Goal: Task Accomplishment & Management: Use online tool/utility

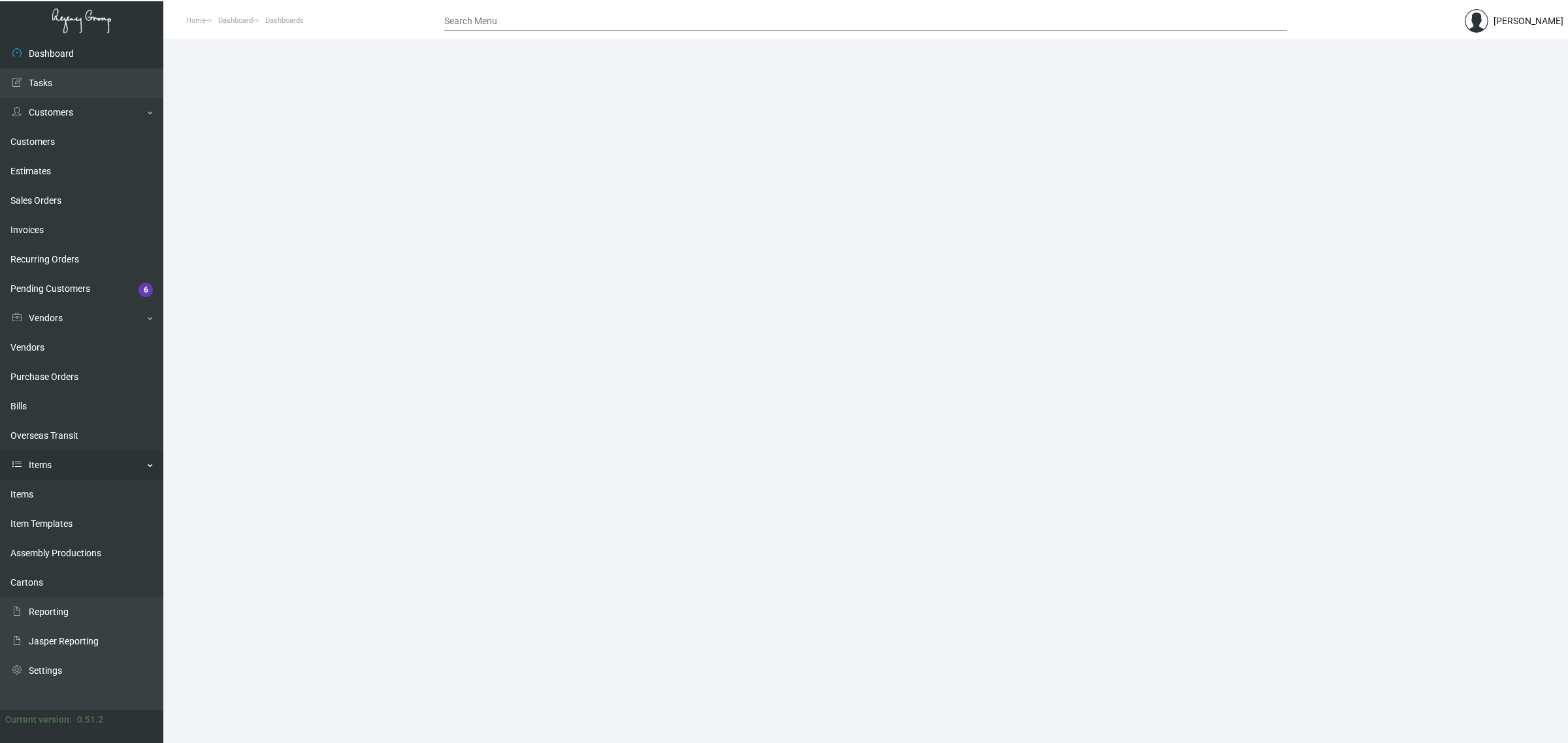
drag, startPoint x: 42, startPoint y: 485, endPoint x: 46, endPoint y: 477, distance: 8.9
click at [42, 485] on link "Items" at bounding box center [82, 495] width 163 height 29
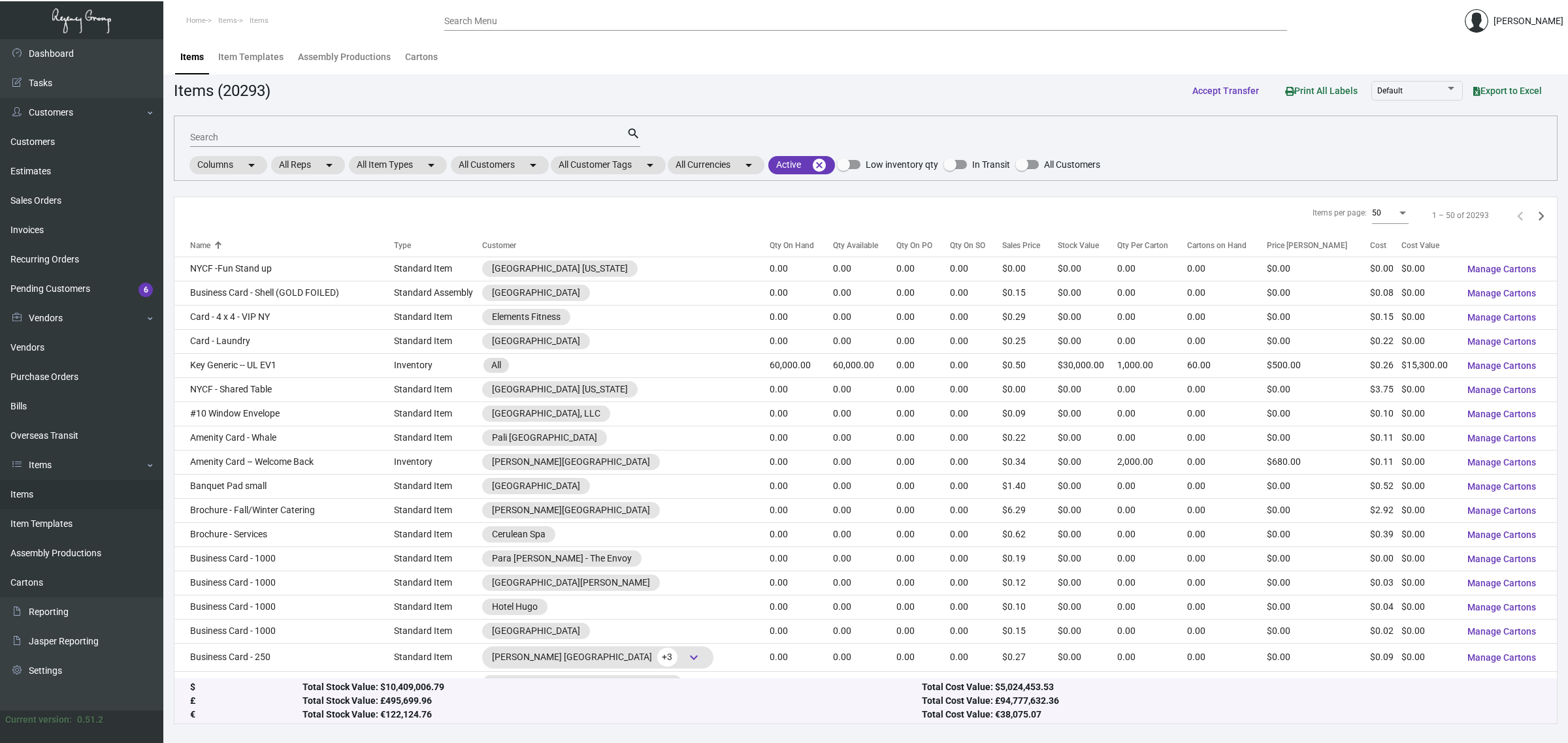
click at [393, 135] on input "Search" at bounding box center [408, 138] width 436 height 10
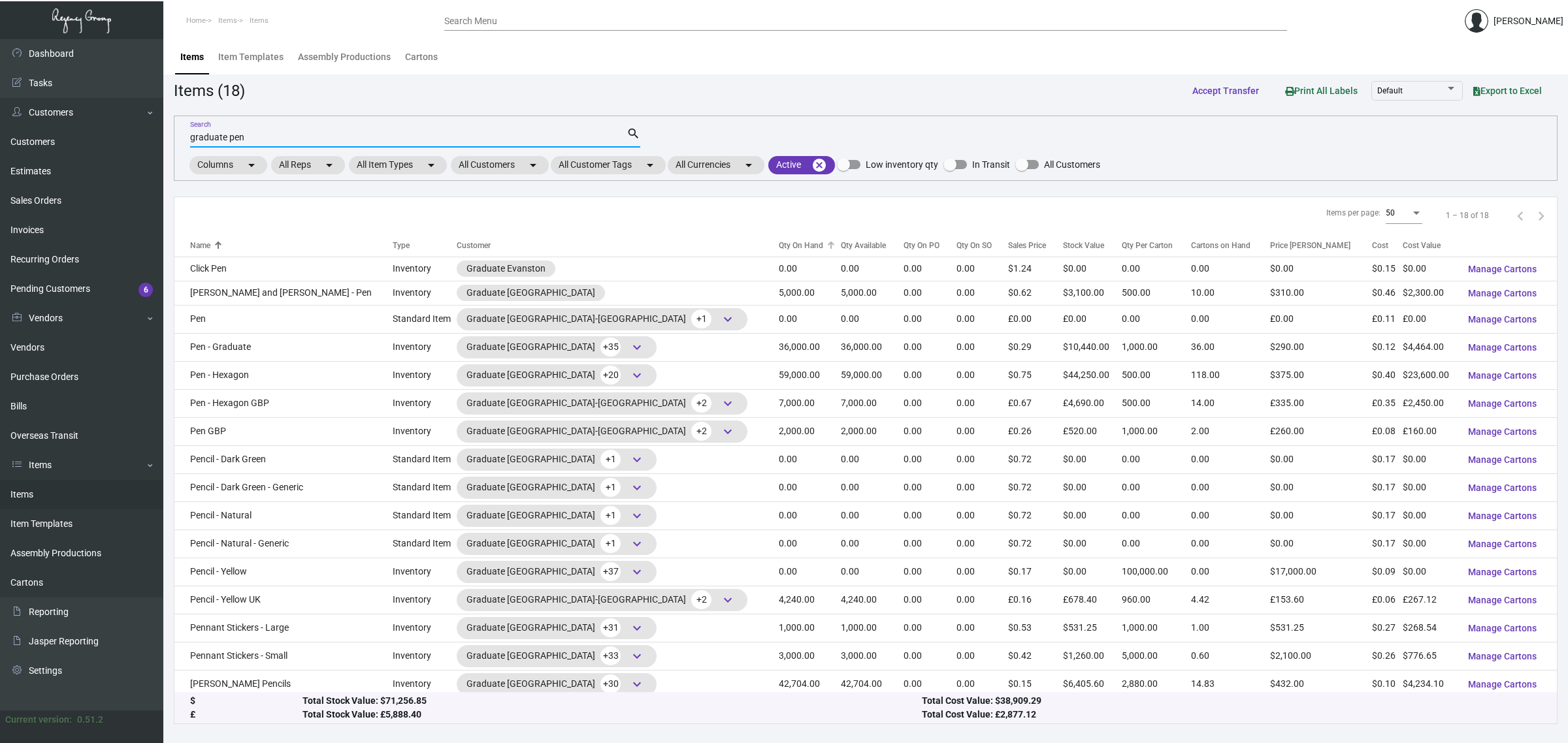
type input "graduate pen"
click at [779, 240] on div "Qty On Hand" at bounding box center [801, 245] width 44 height 12
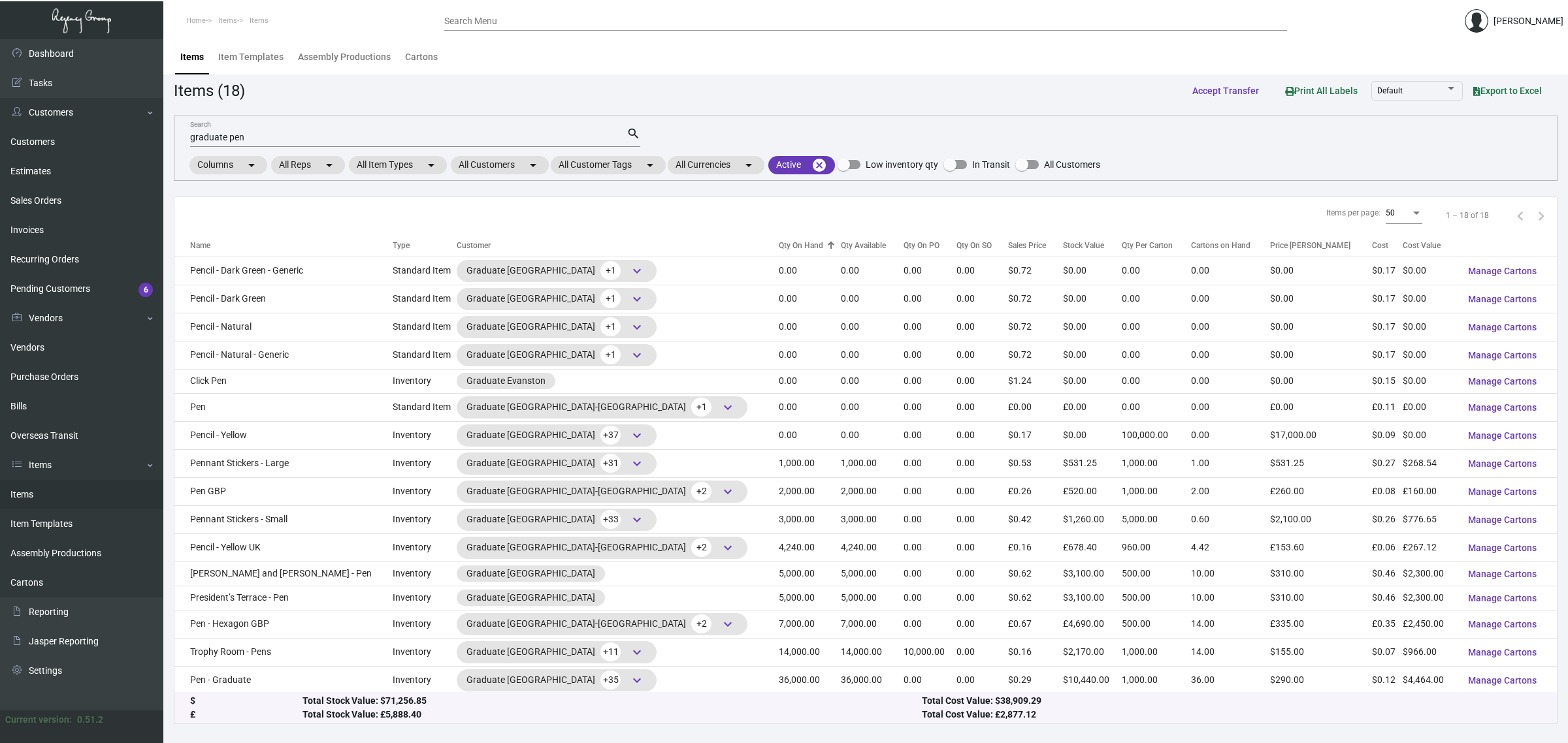
click at [779, 240] on div "Qty On Hand" at bounding box center [801, 245] width 44 height 12
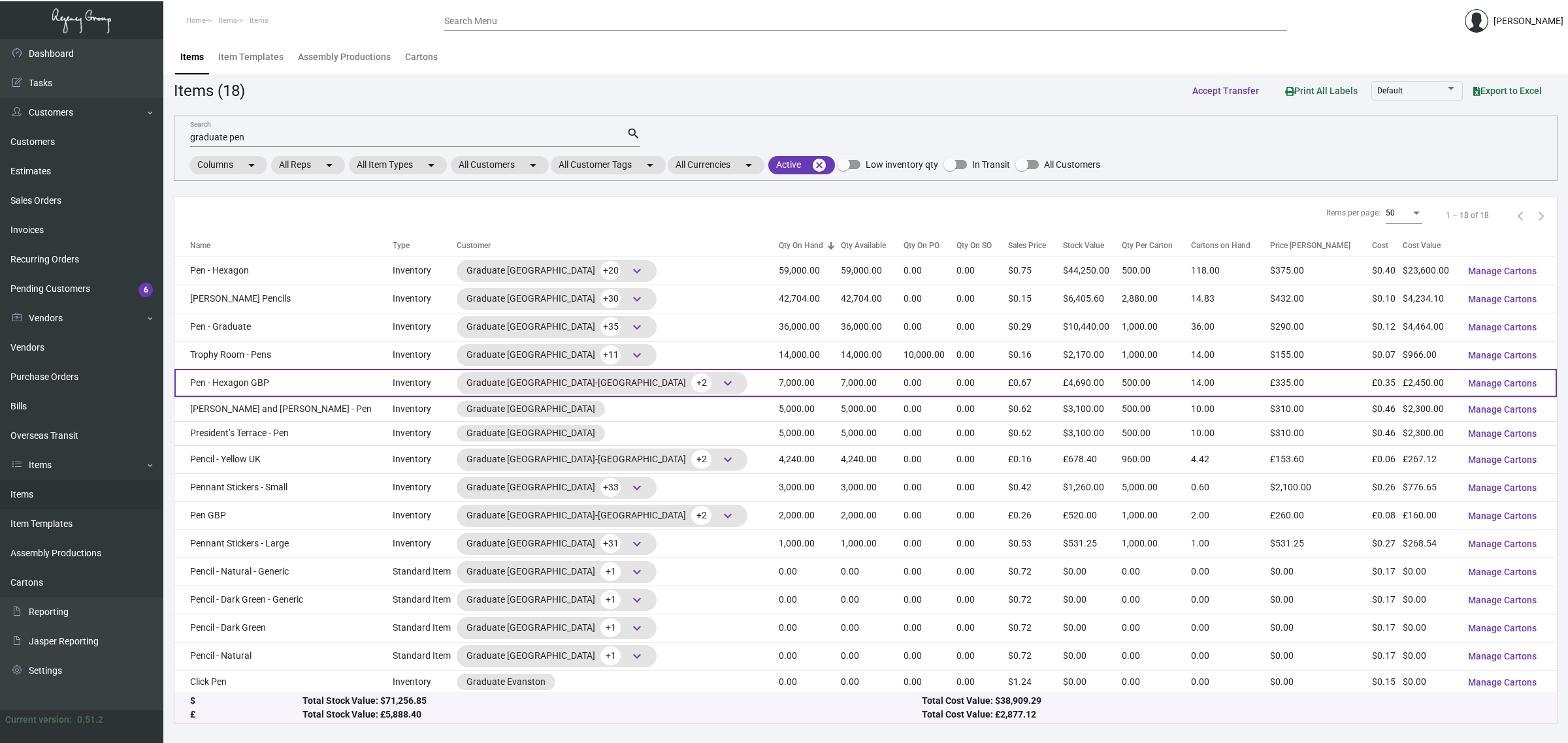
click at [720, 381] on span "keyboard_arrow_down" at bounding box center [728, 383] width 16 height 16
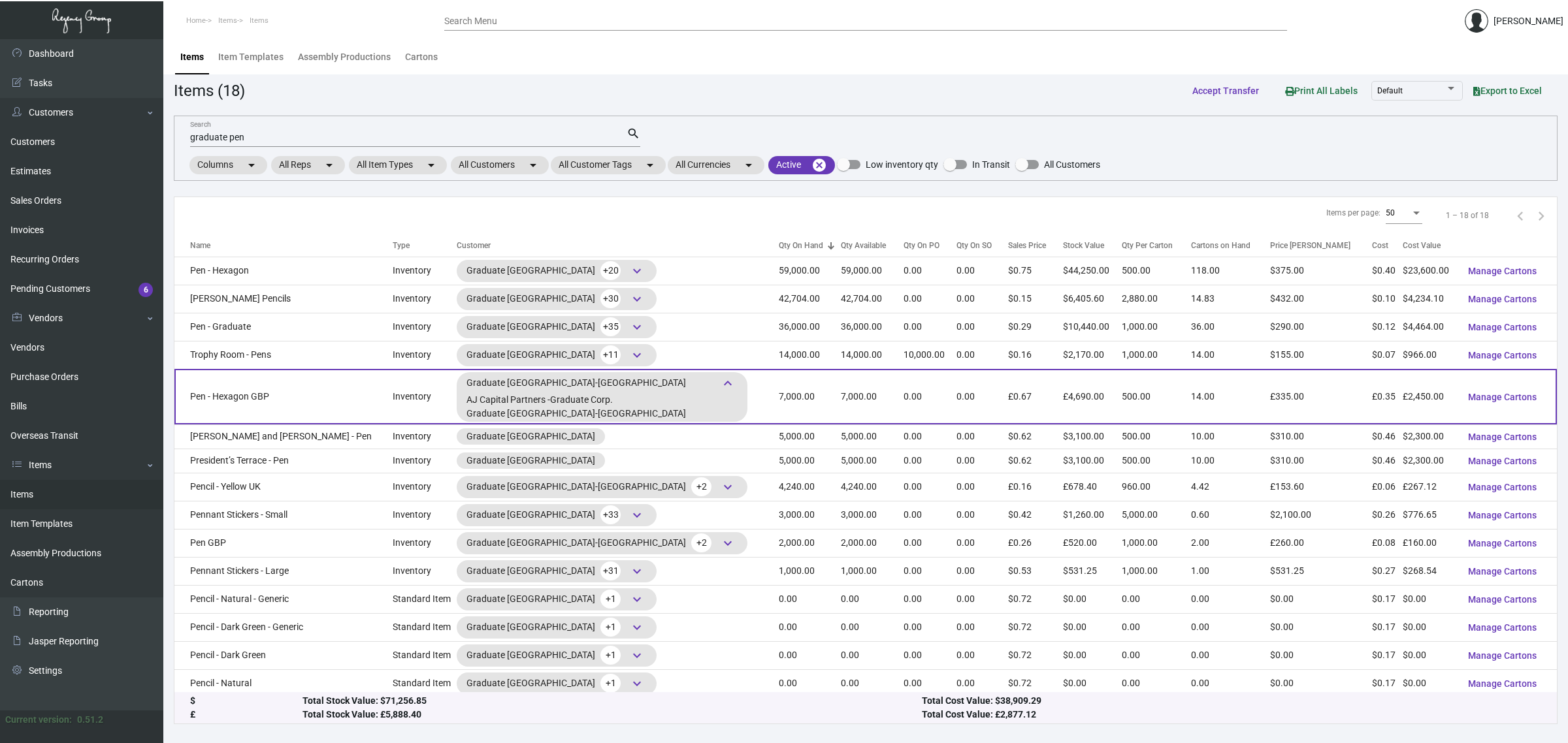
click at [841, 396] on td "7,000.00" at bounding box center [872, 397] width 63 height 55
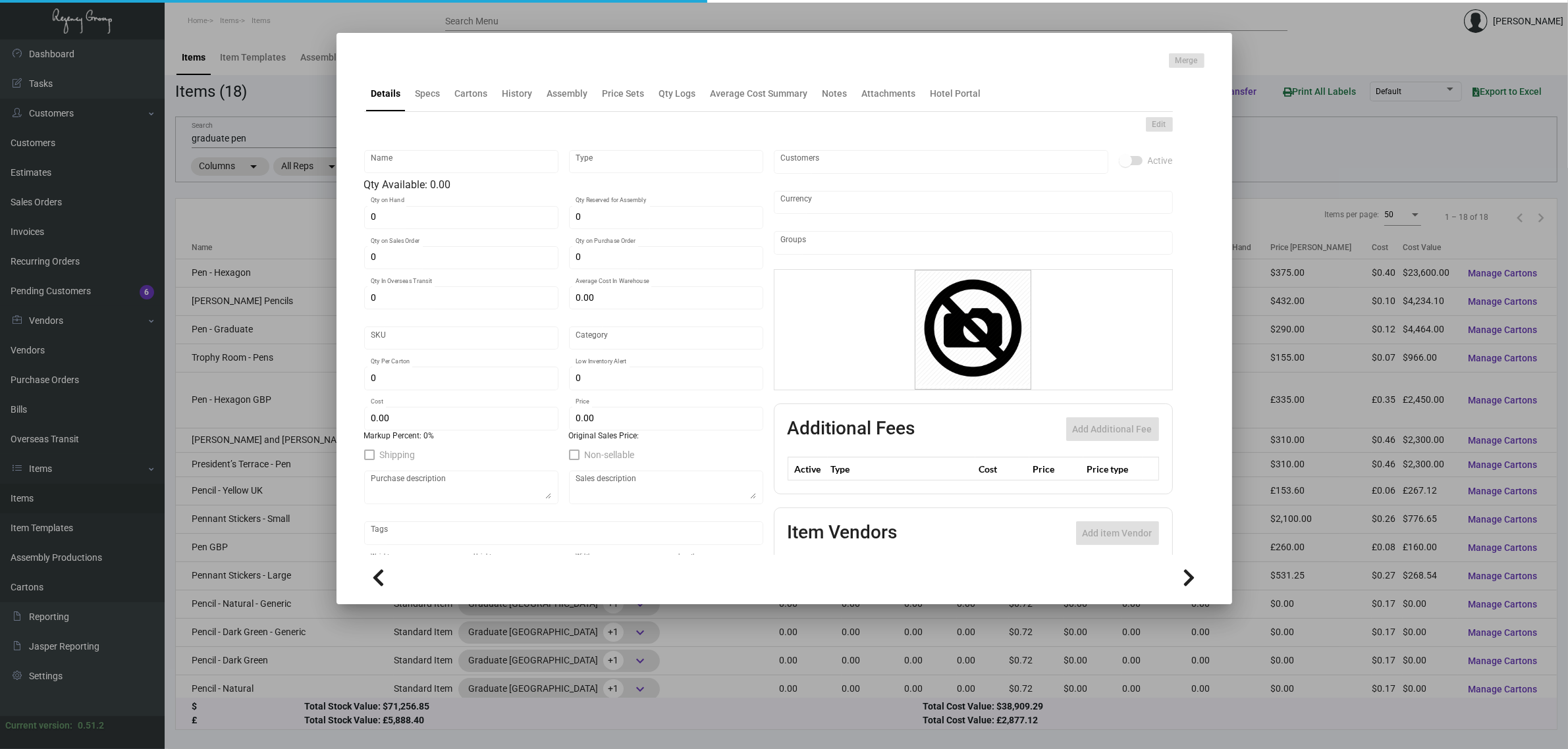
type input "Pen - Hexagon GBP"
type input "Inventory"
type input "7,000"
type input "£ 0.00"
type input "Overseas"
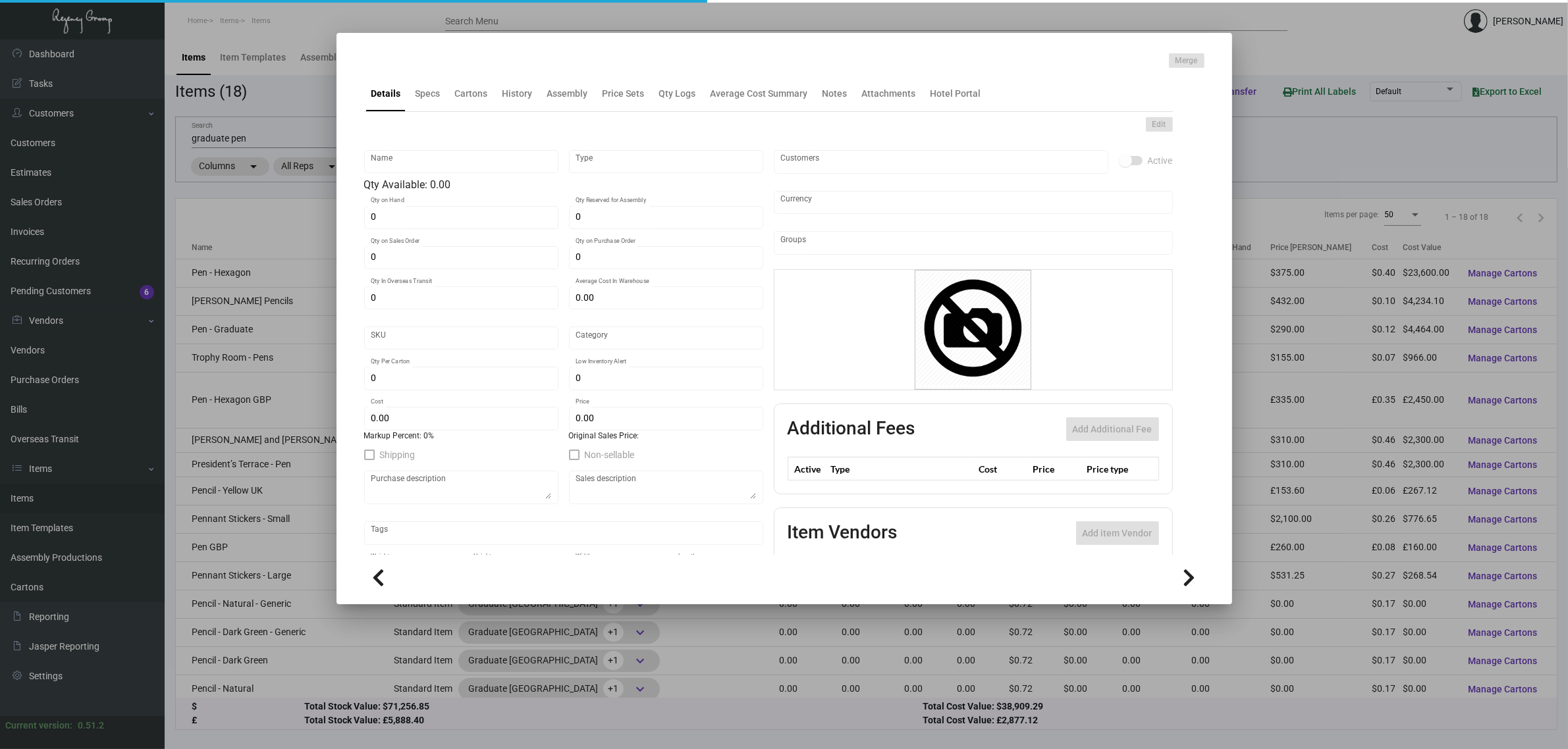
type input "500"
type input "£ 0.35"
type input "£ 0.67"
checkbox input "true"
type input "United Kingdom Pound £"
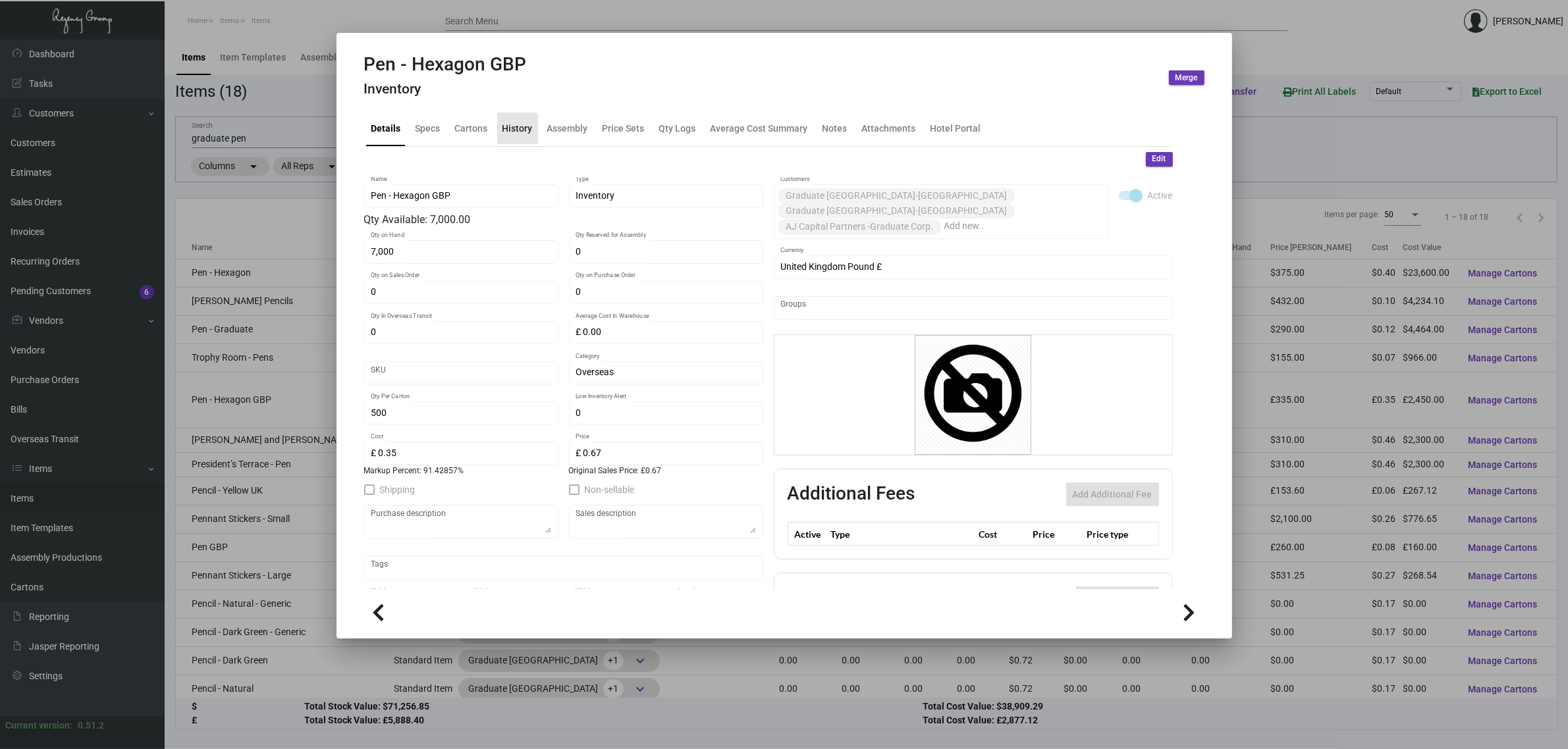
click at [511, 129] on div "History" at bounding box center [517, 128] width 30 height 14
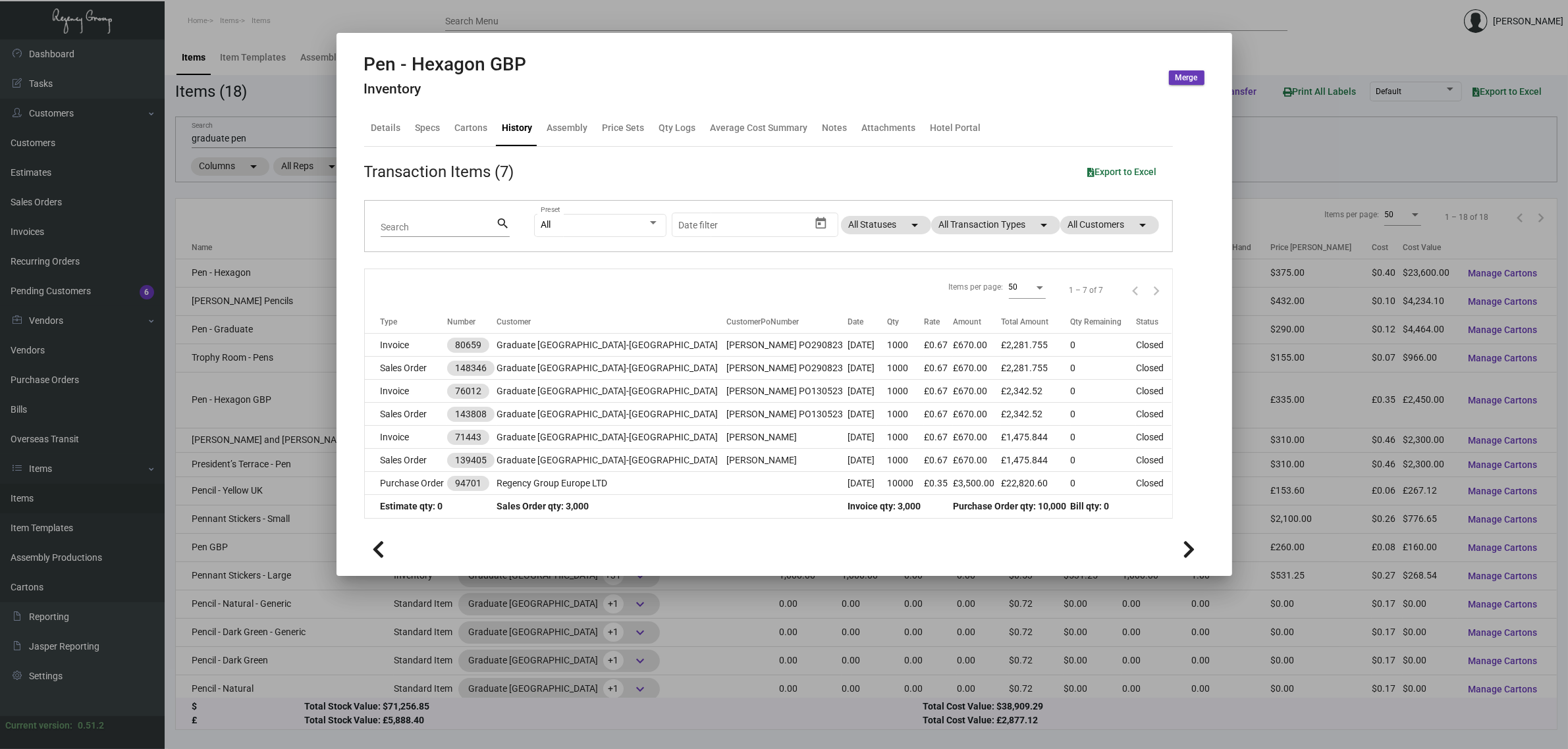
click at [245, 385] on div at bounding box center [784, 374] width 1568 height 749
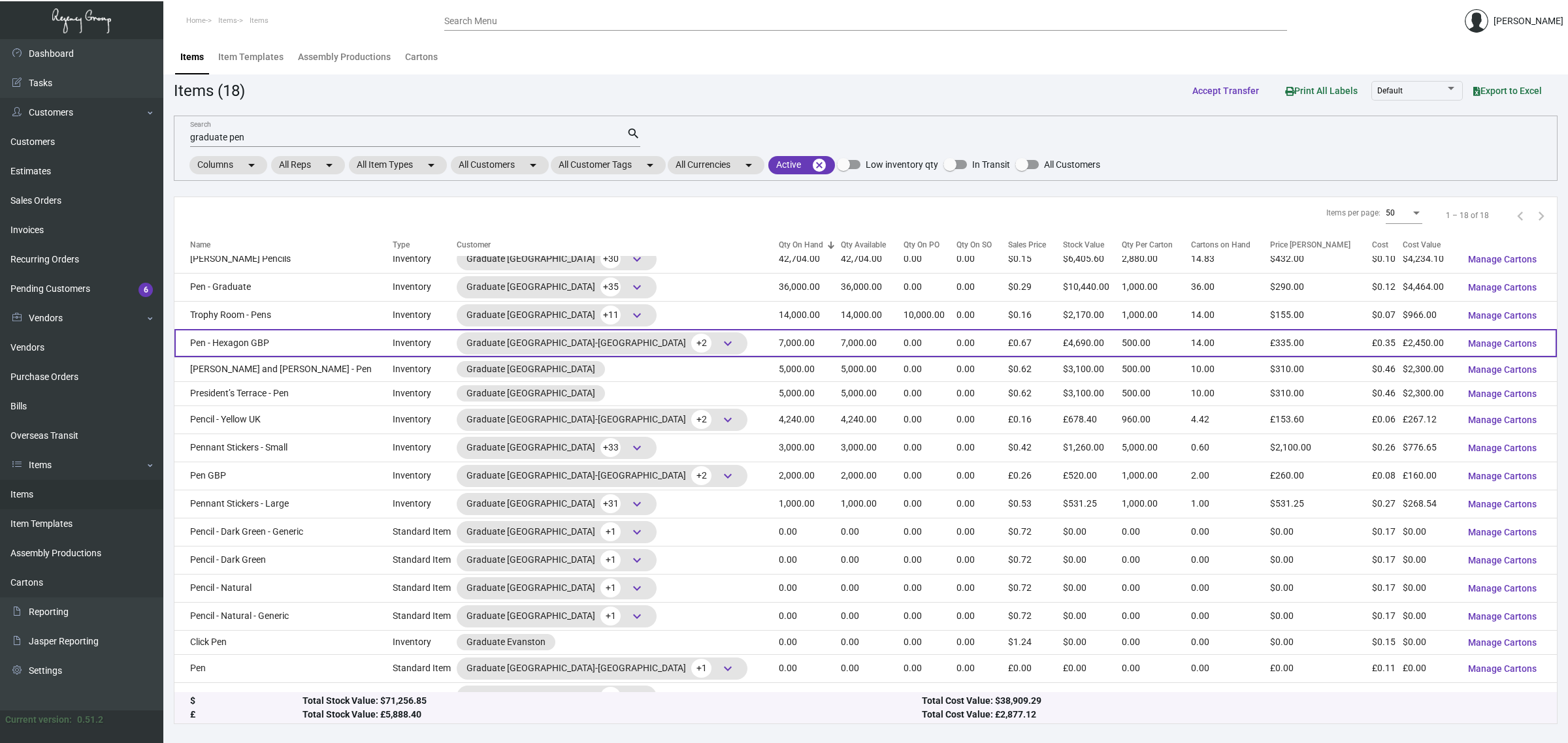
scroll to position [60, 0]
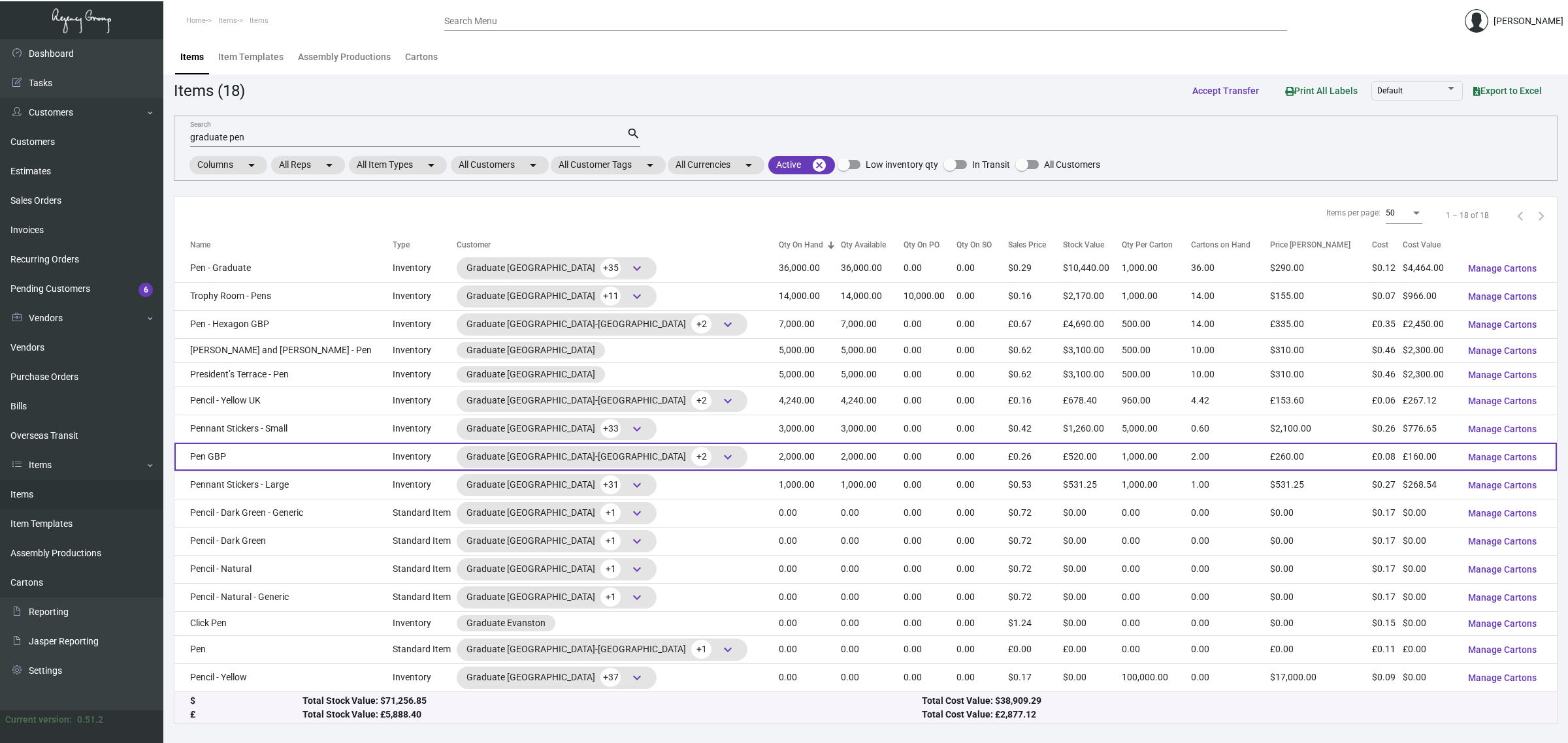
click at [285, 457] on td "Pen GBP" at bounding box center [283, 457] width 218 height 28
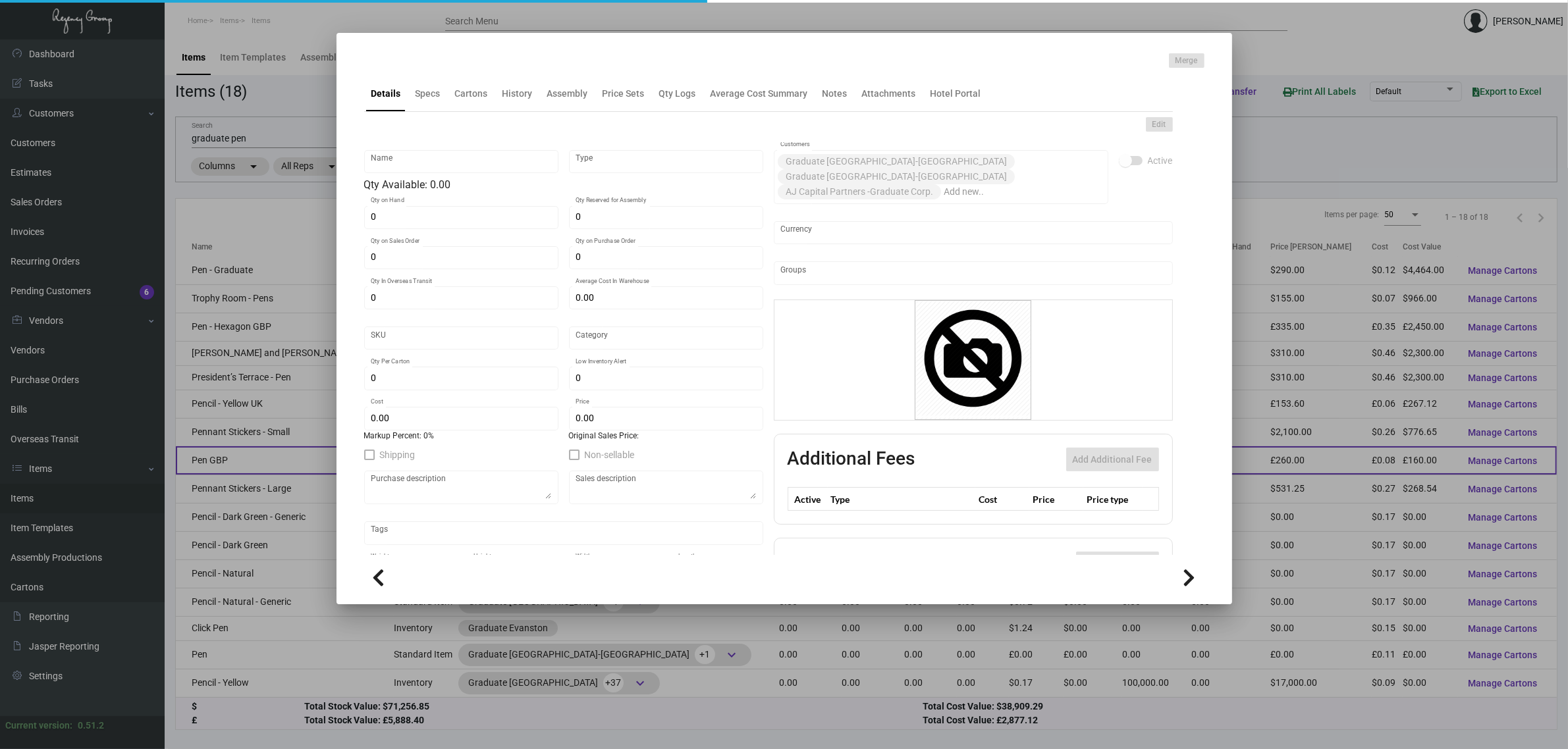
type input "Pen GBP"
type input "Inventory"
type input "2,000"
type input "£ 0.00"
type input "1350UK"
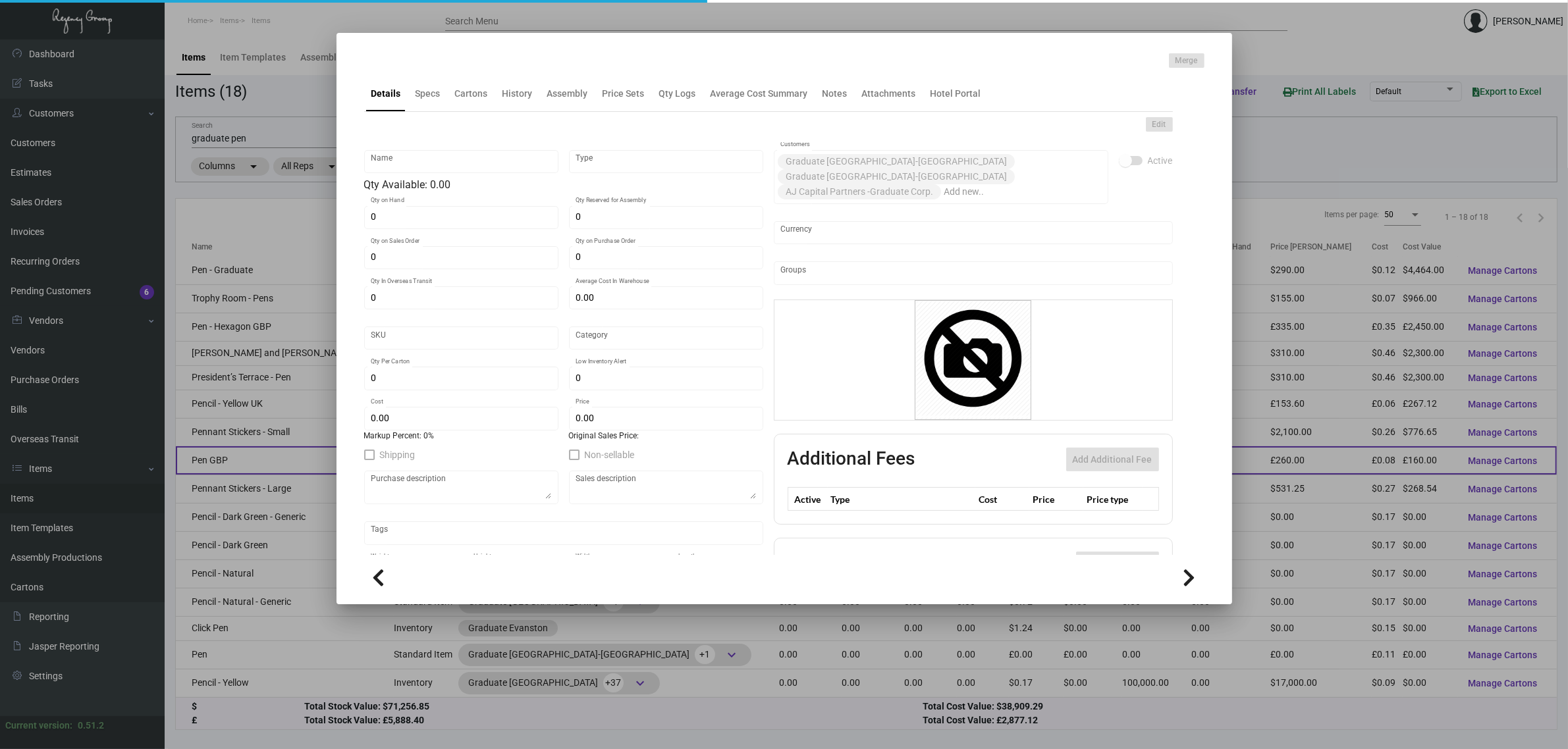
type input "Standard"
type input "1,000"
type input "10,000"
type input "£ 0.08"
type input "£ 0.26"
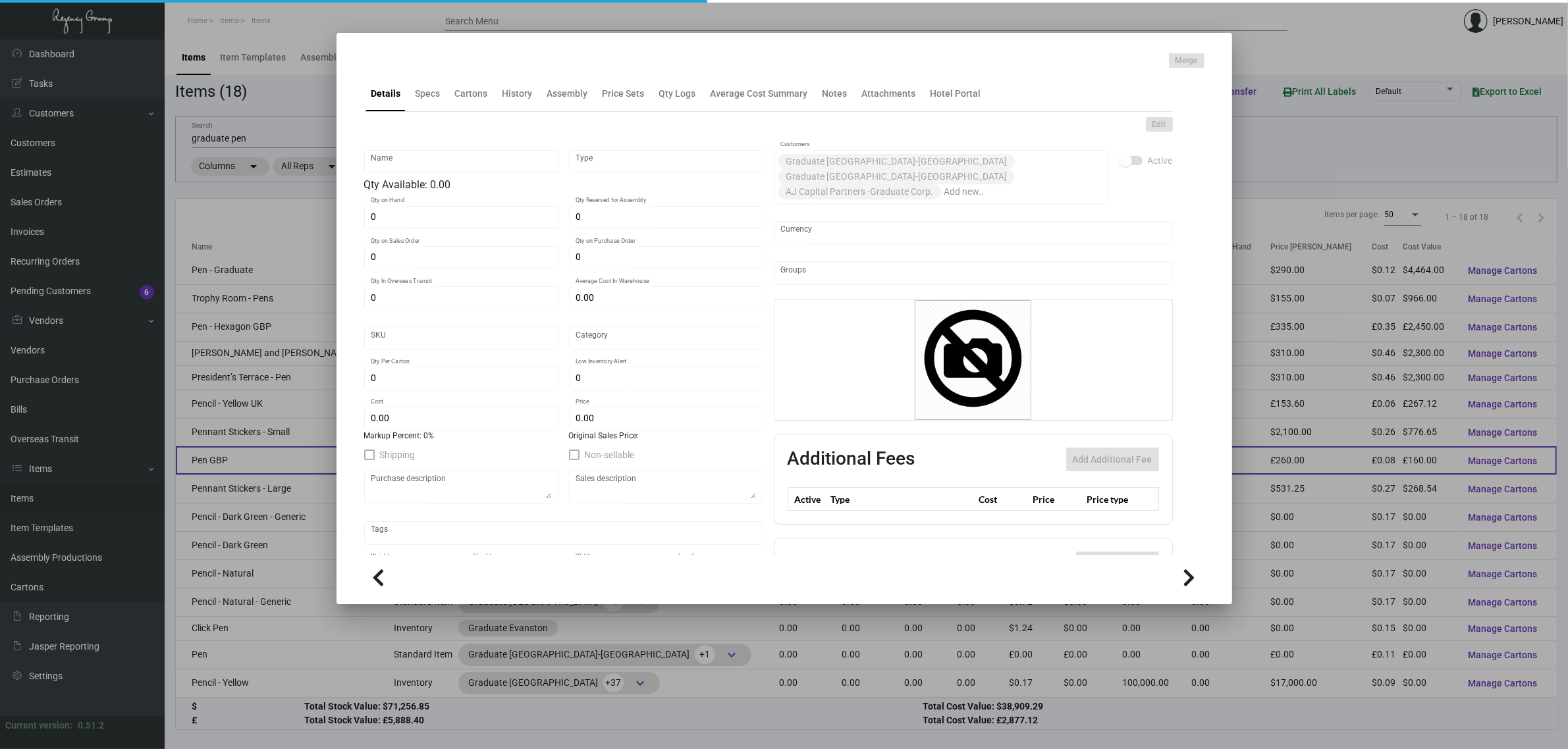
type textarea "Pen - Plastic: Injected black plastic barrel, plastic & shiny silver chrome met…"
checkbox input "true"
type input "United Kingdom Pound £"
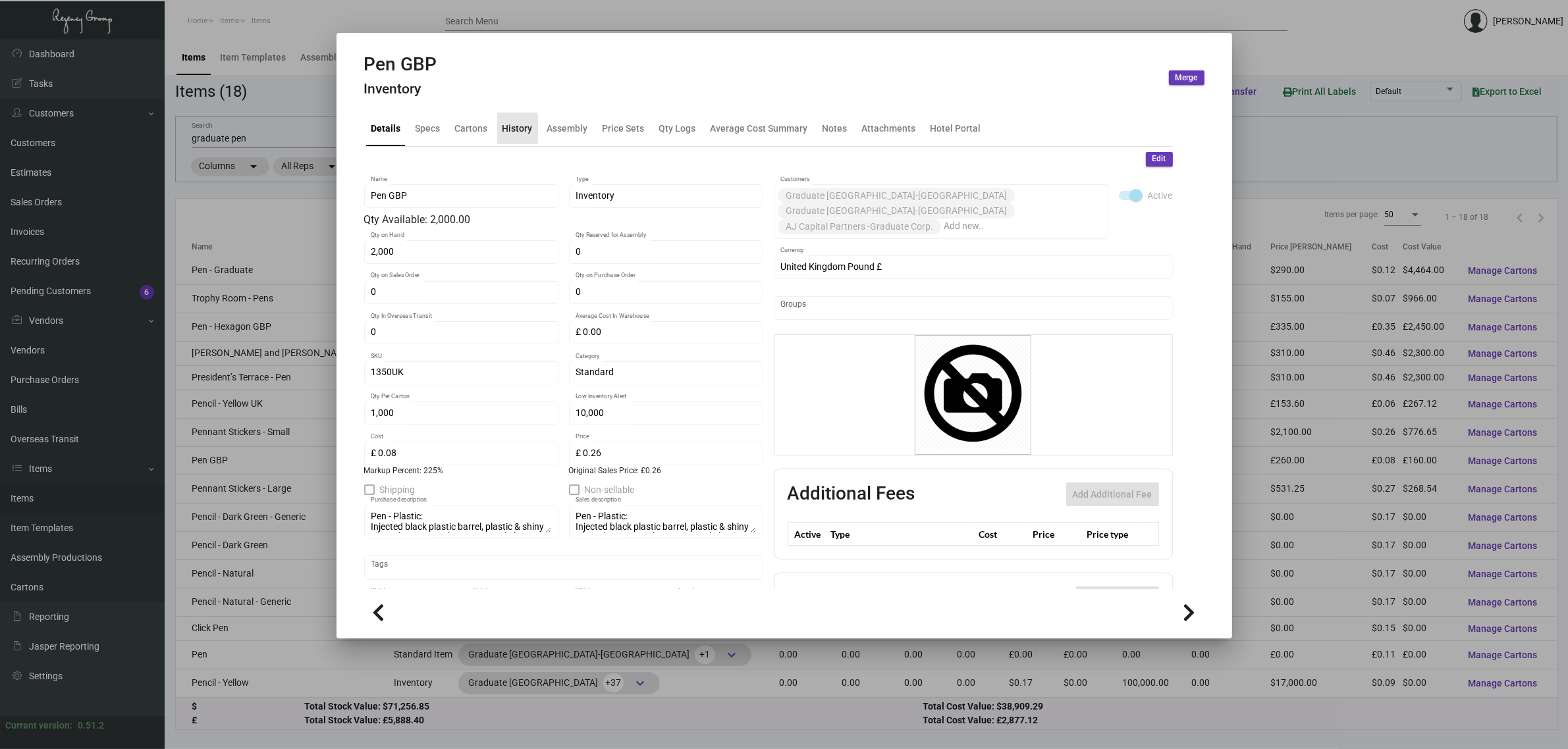
click at [502, 129] on div "History" at bounding box center [517, 128] width 30 height 14
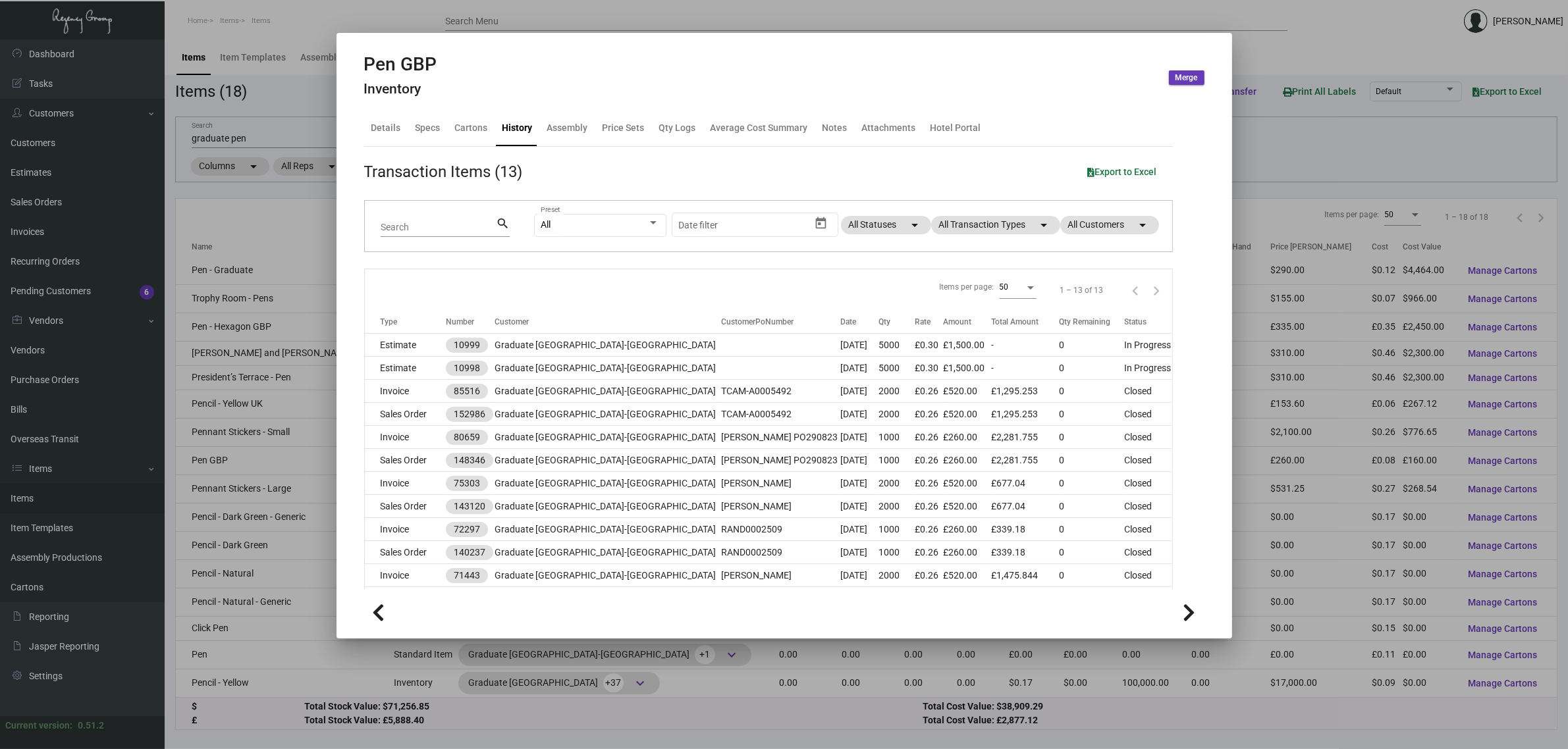
click at [253, 134] on div at bounding box center [784, 374] width 1568 height 749
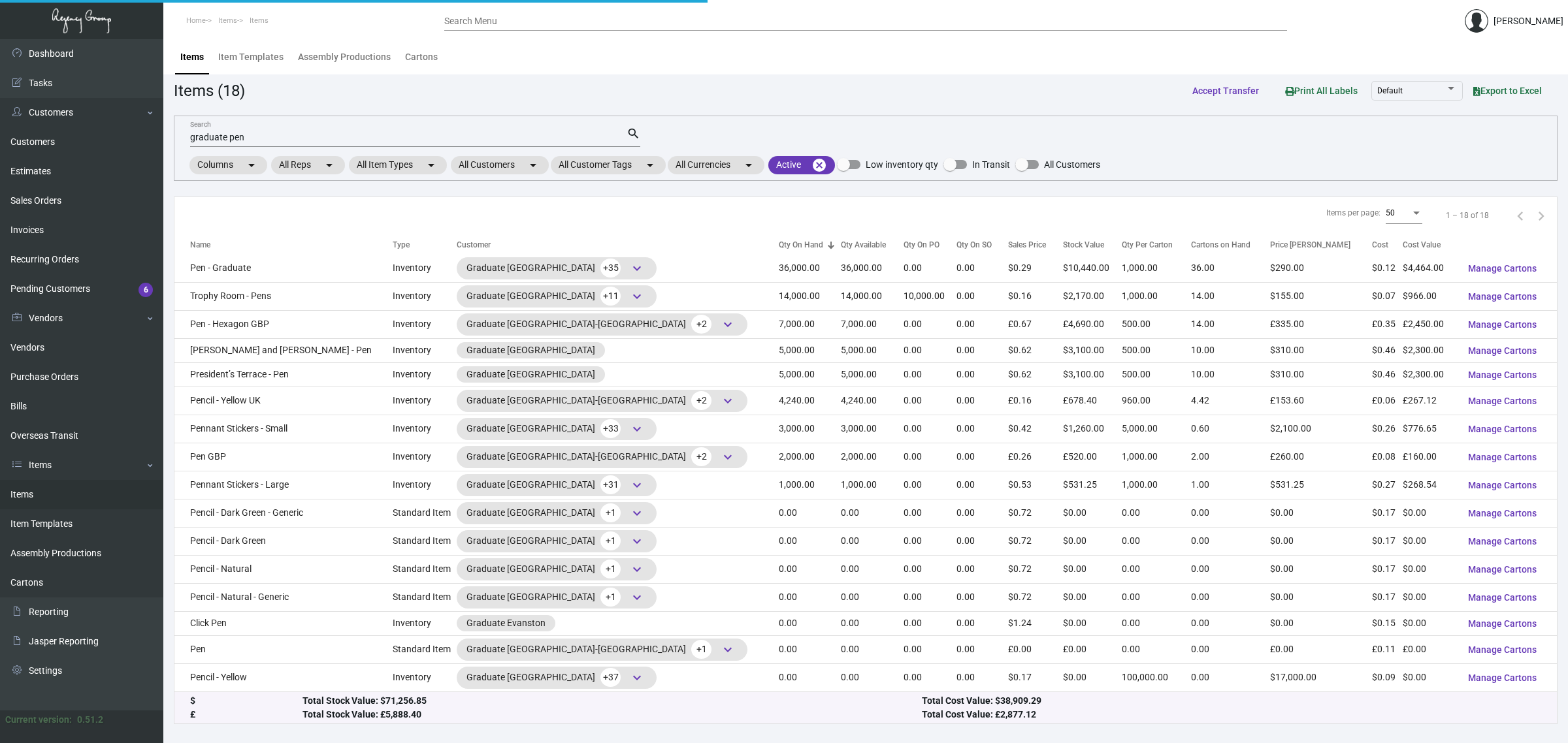
click at [239, 142] on input "graduate pen" at bounding box center [408, 138] width 436 height 10
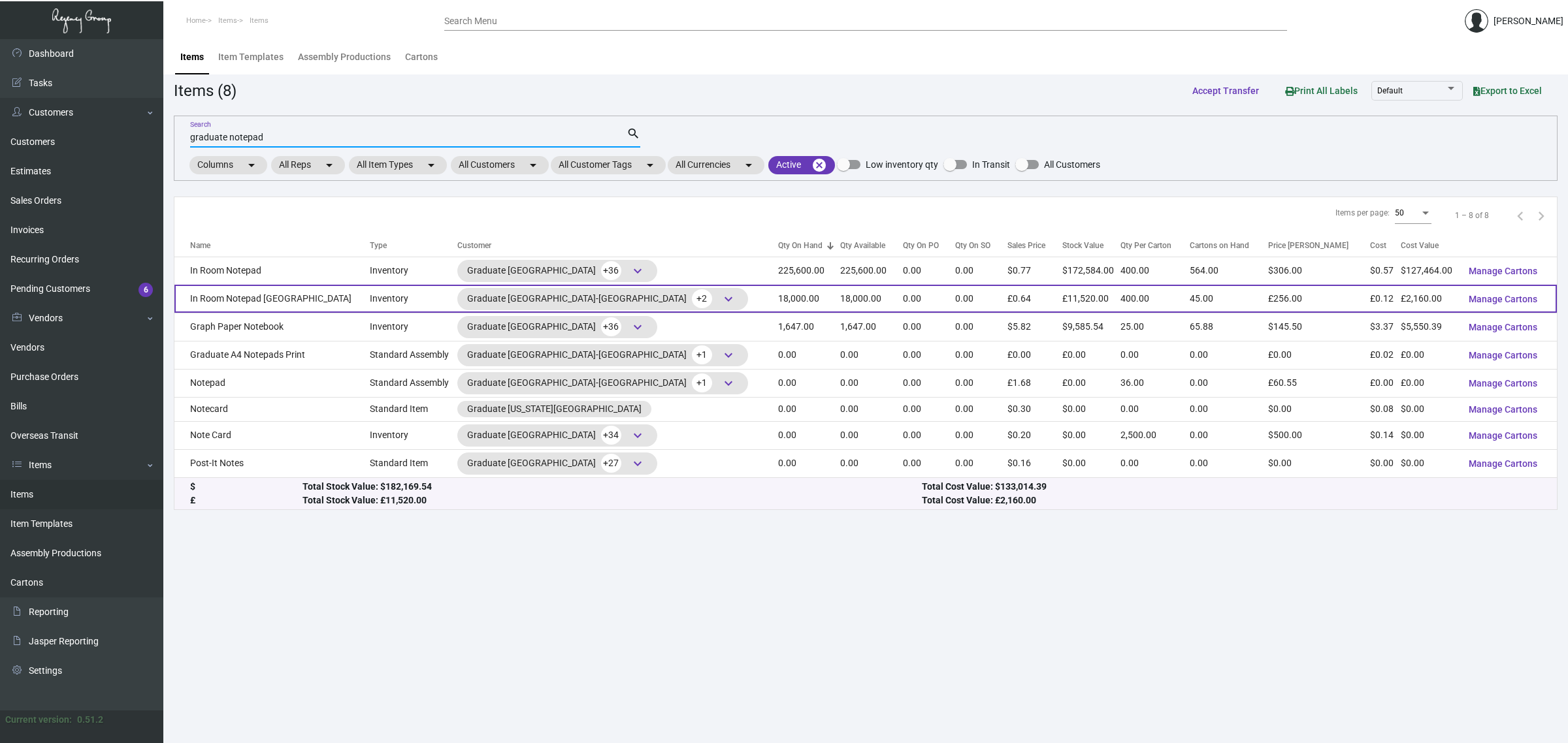
type input "graduate notepad"
click at [606, 299] on div "Graduate [GEOGRAPHIC_DATA]-[GEOGRAPHIC_DATA] +2 keyboard_arrow_down" at bounding box center [603, 299] width 291 height 22
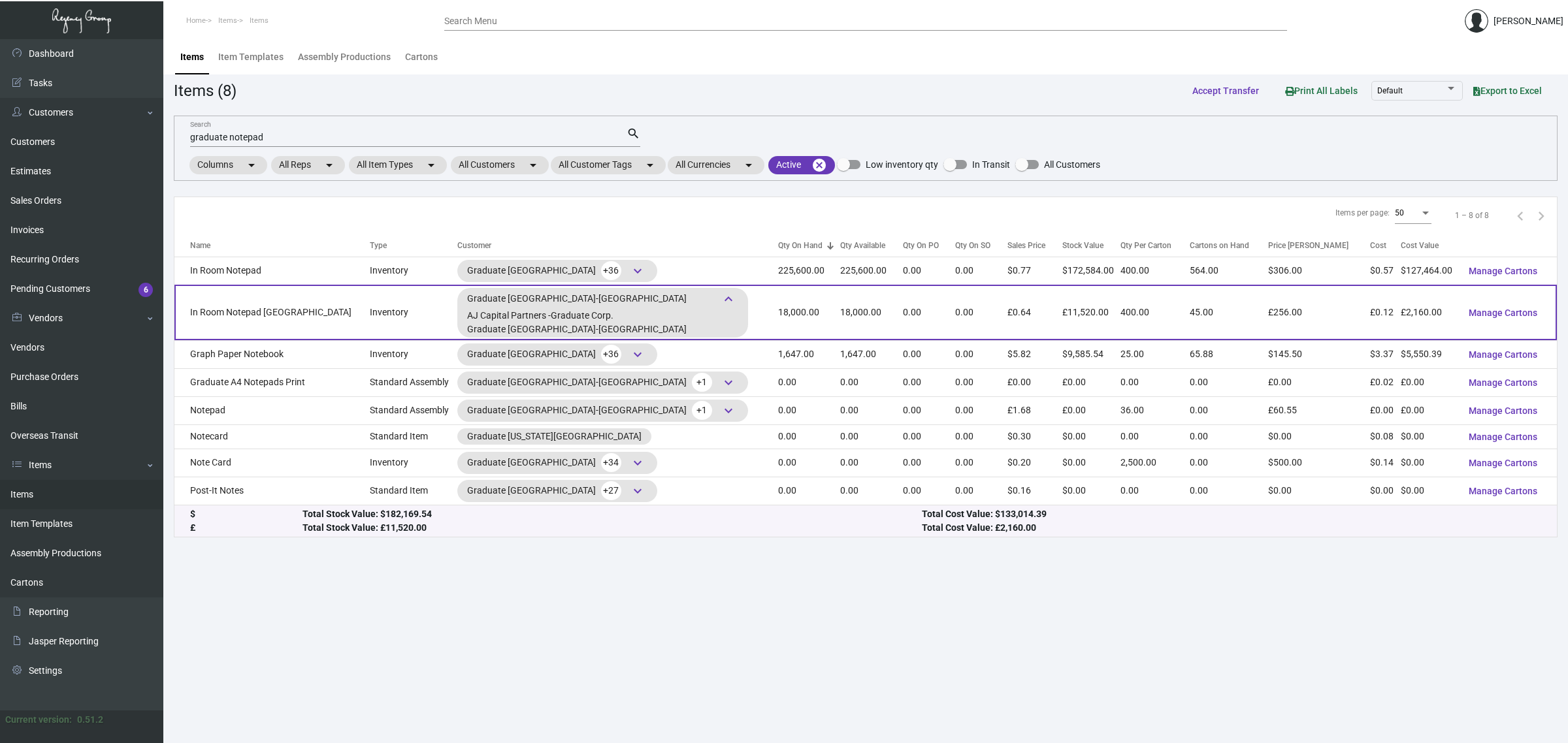
click at [778, 310] on td "18,000.00" at bounding box center [809, 312] width 62 height 55
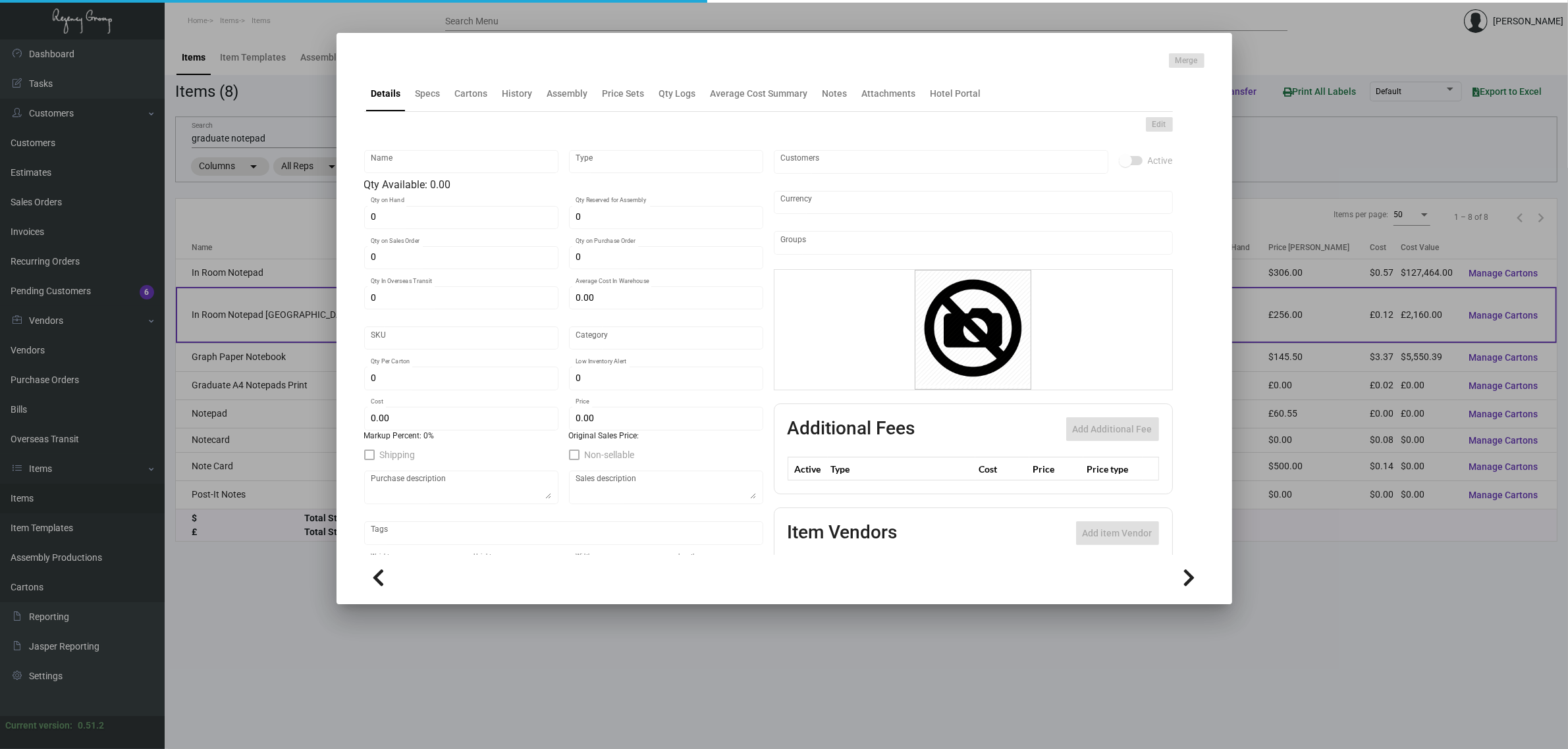
type input "In Room Notepad [GEOGRAPHIC_DATA]"
type input "Inventory"
type input "18,000"
type input "£ 0.00"
type input "Overseas"
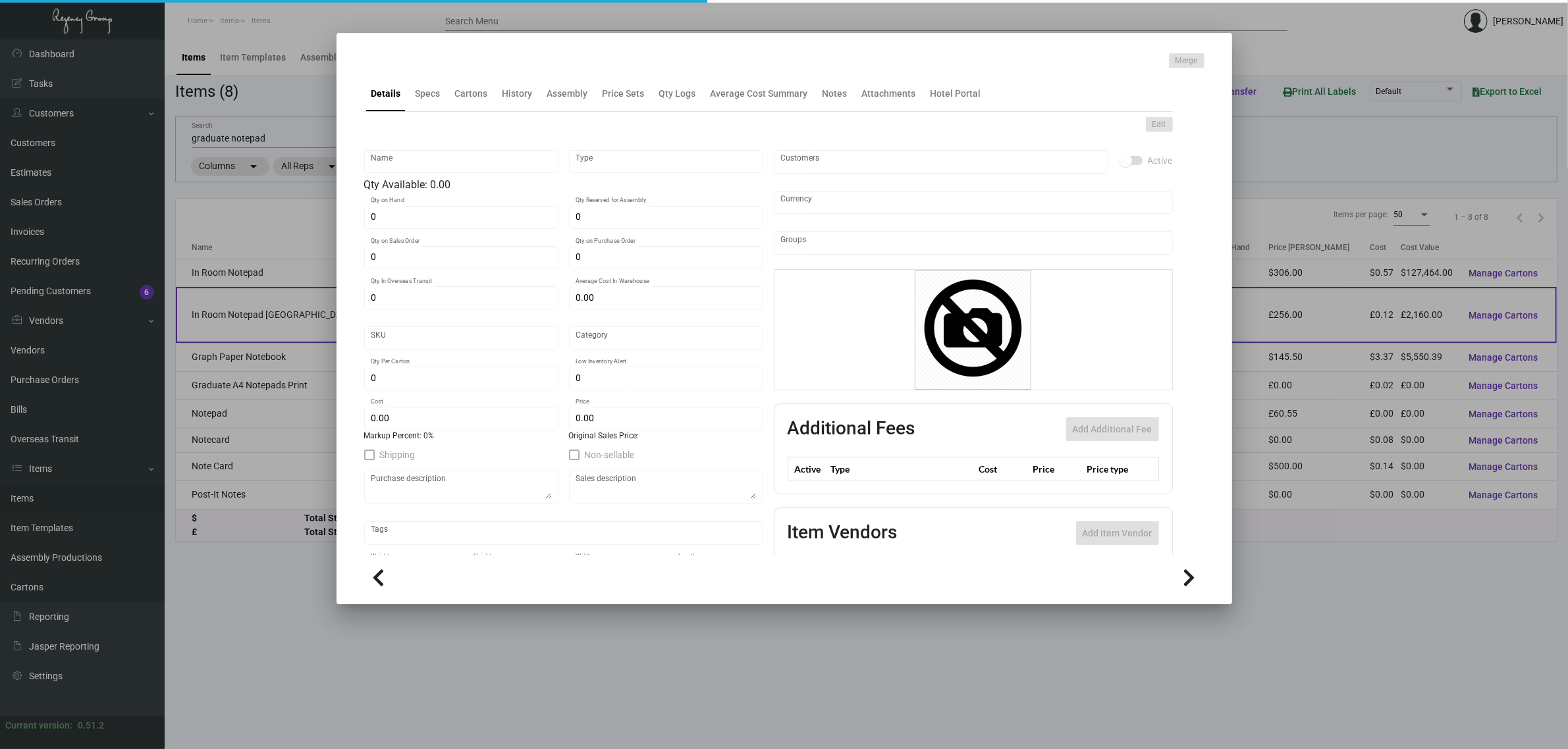
type input "400"
type input "£ 0.12"
type input "£ 0.64"
checkbox input "true"
type input "United Kingdom Pound £"
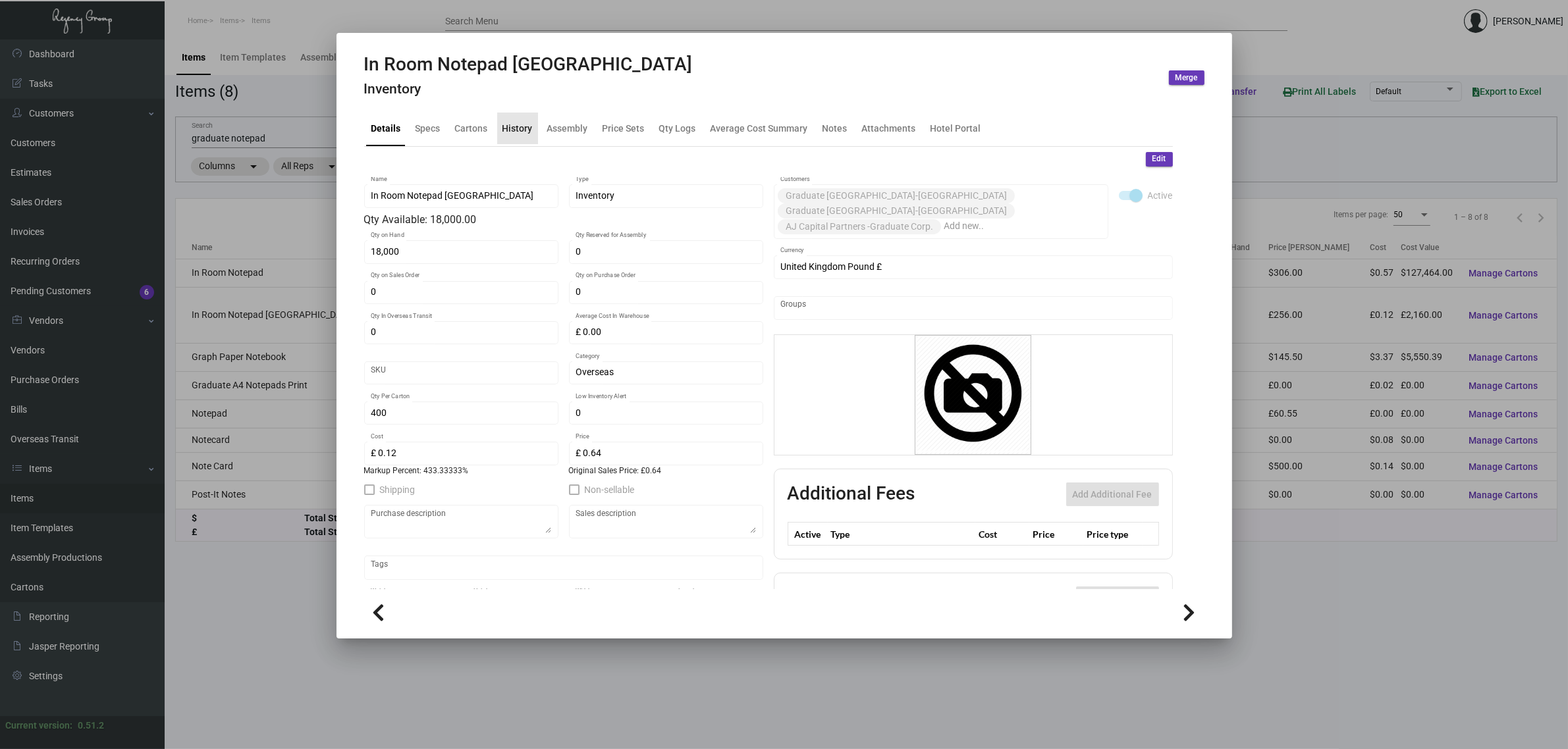
click at [518, 129] on div "History" at bounding box center [517, 128] width 30 height 14
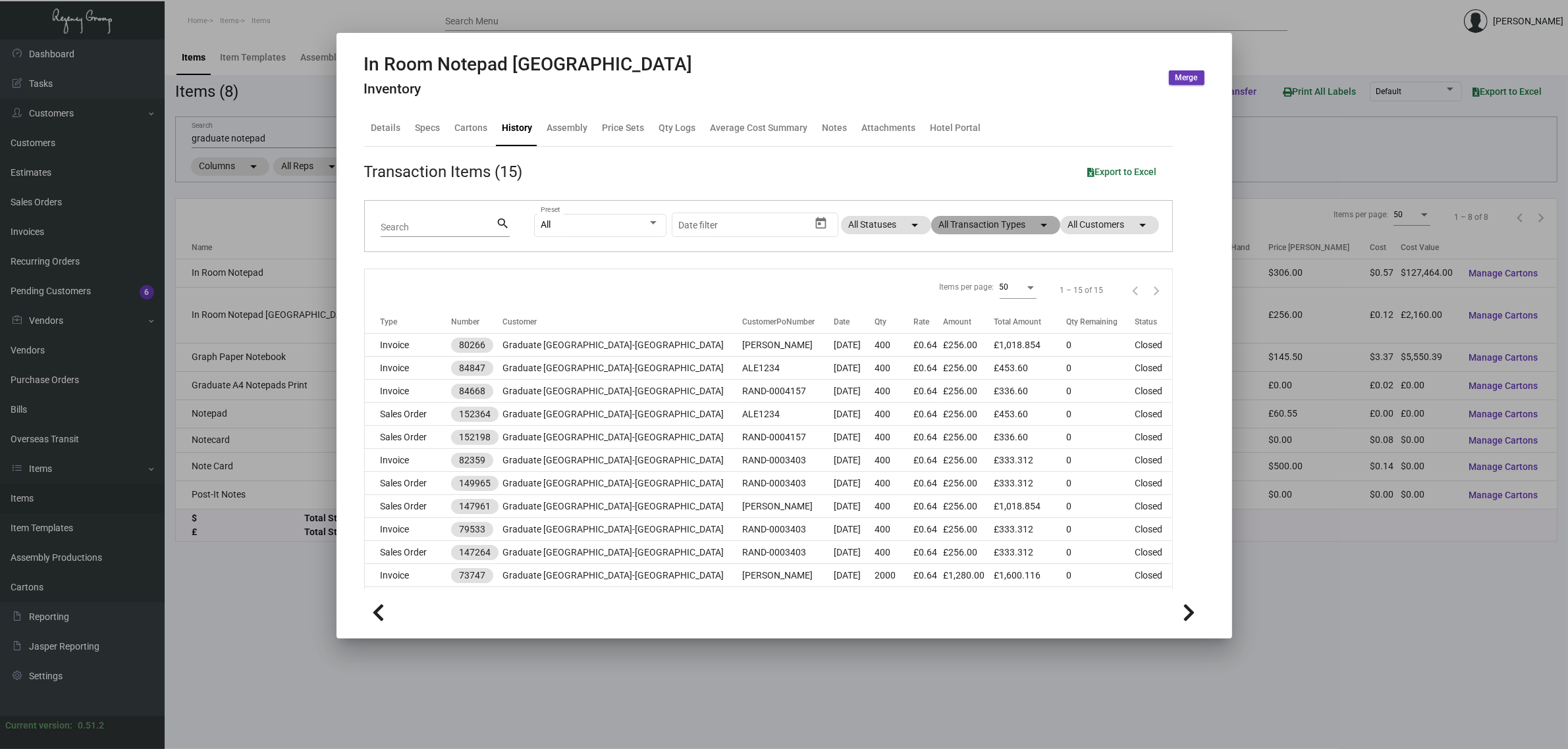
click at [948, 225] on mat-chip "All Transaction Types arrow_drop_down" at bounding box center [996, 225] width 129 height 18
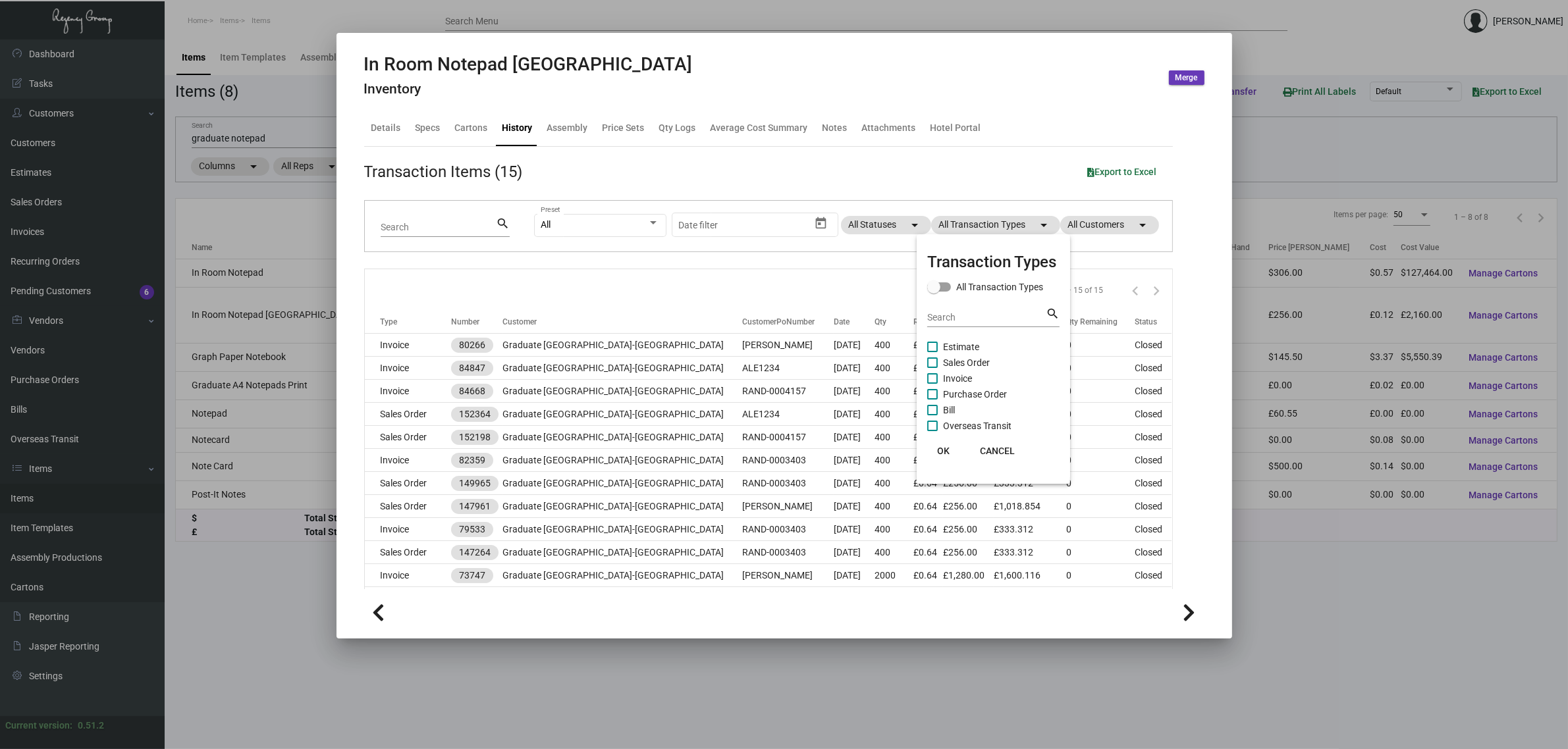
click at [951, 347] on span "Estimate" at bounding box center [961, 347] width 36 height 16
click at [932, 352] on input "Estimate" at bounding box center [932, 352] width 1 height 1
checkbox input "true"
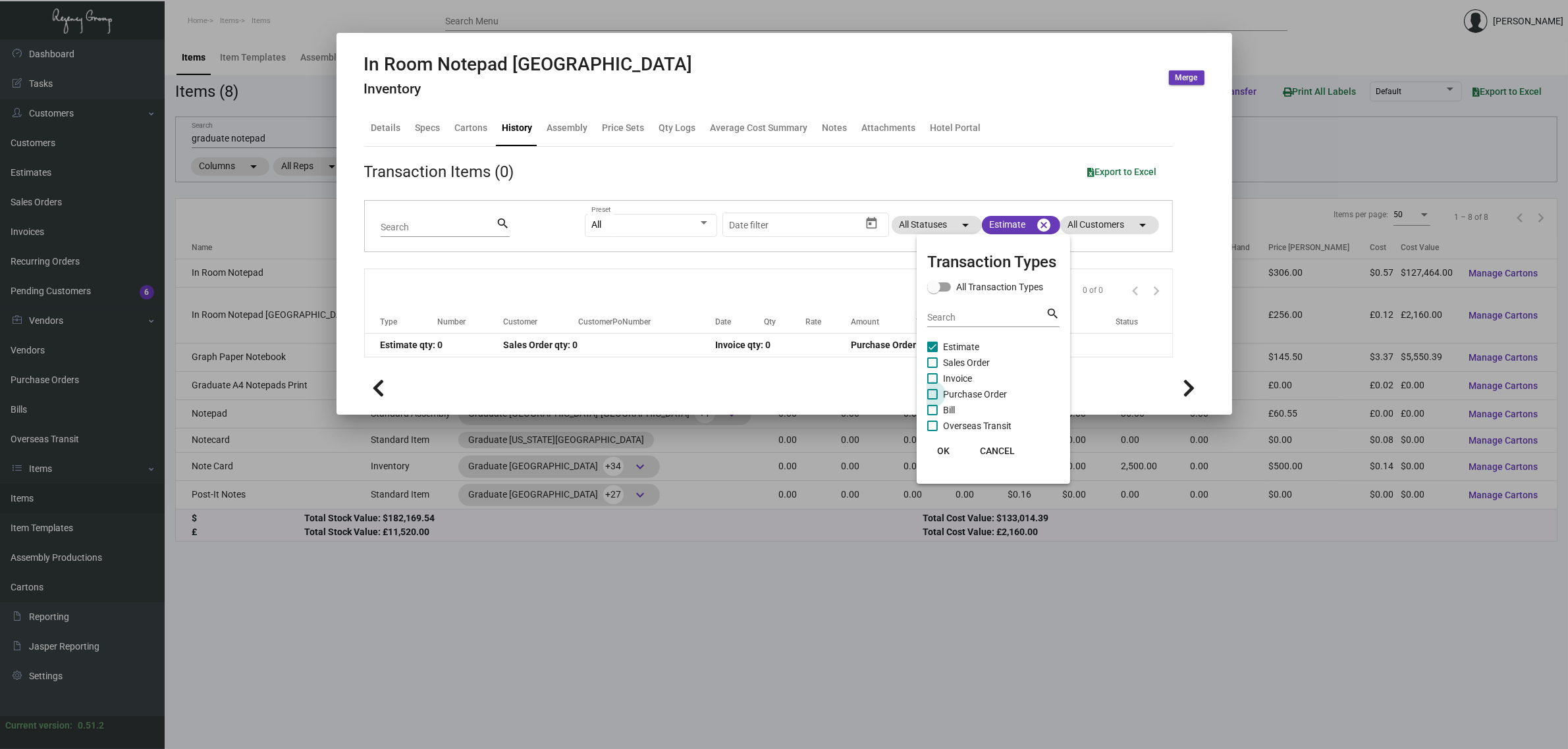
click at [975, 389] on span "Purchase Order" at bounding box center [975, 394] width 64 height 16
click at [932, 399] on input "Purchase Order" at bounding box center [932, 399] width 1 height 1
checkbox input "true"
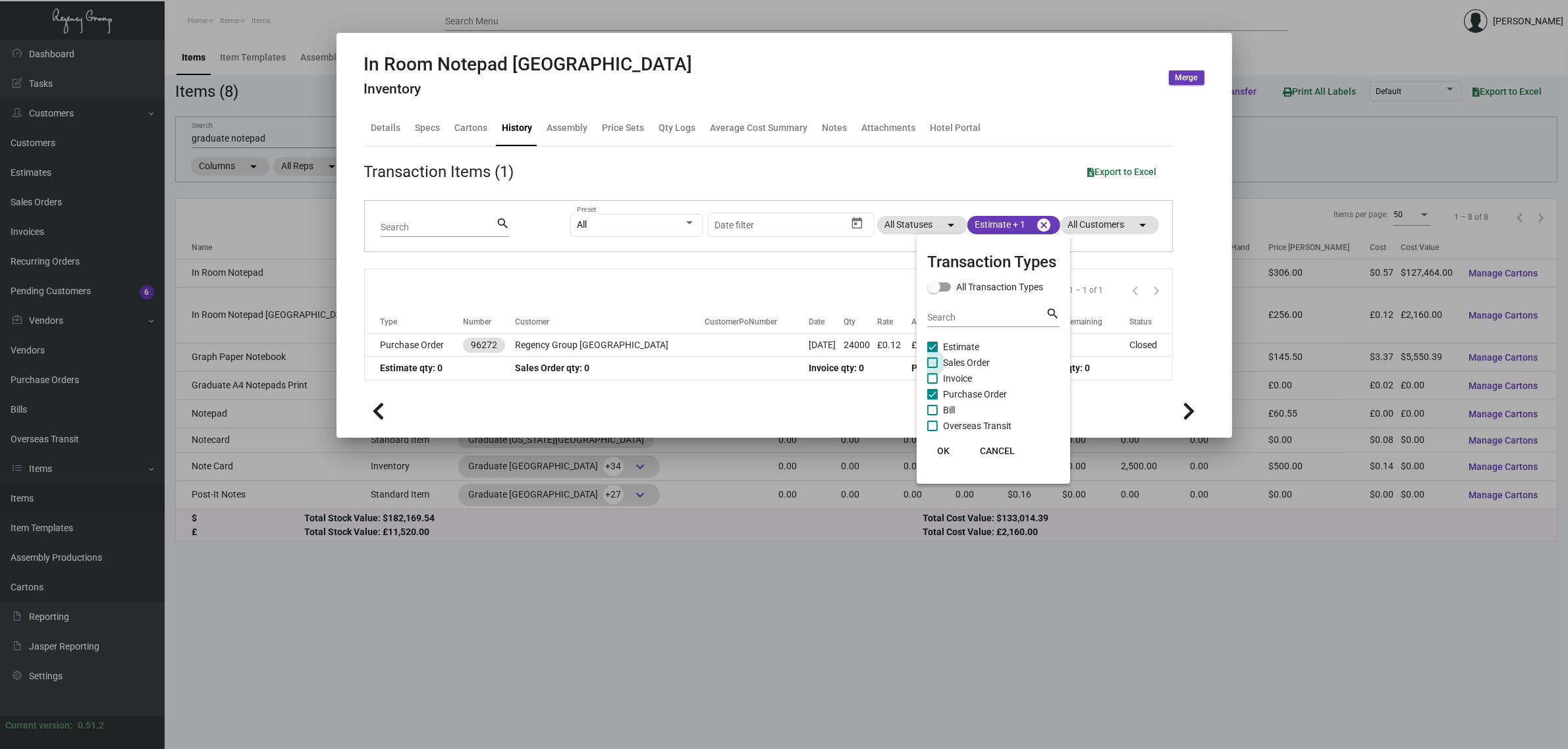
click at [966, 359] on span "Sales Order" at bounding box center [967, 363] width 47 height 16
click at [932, 368] on input "Sales Order" at bounding box center [932, 368] width 1 height 1
checkbox input "true"
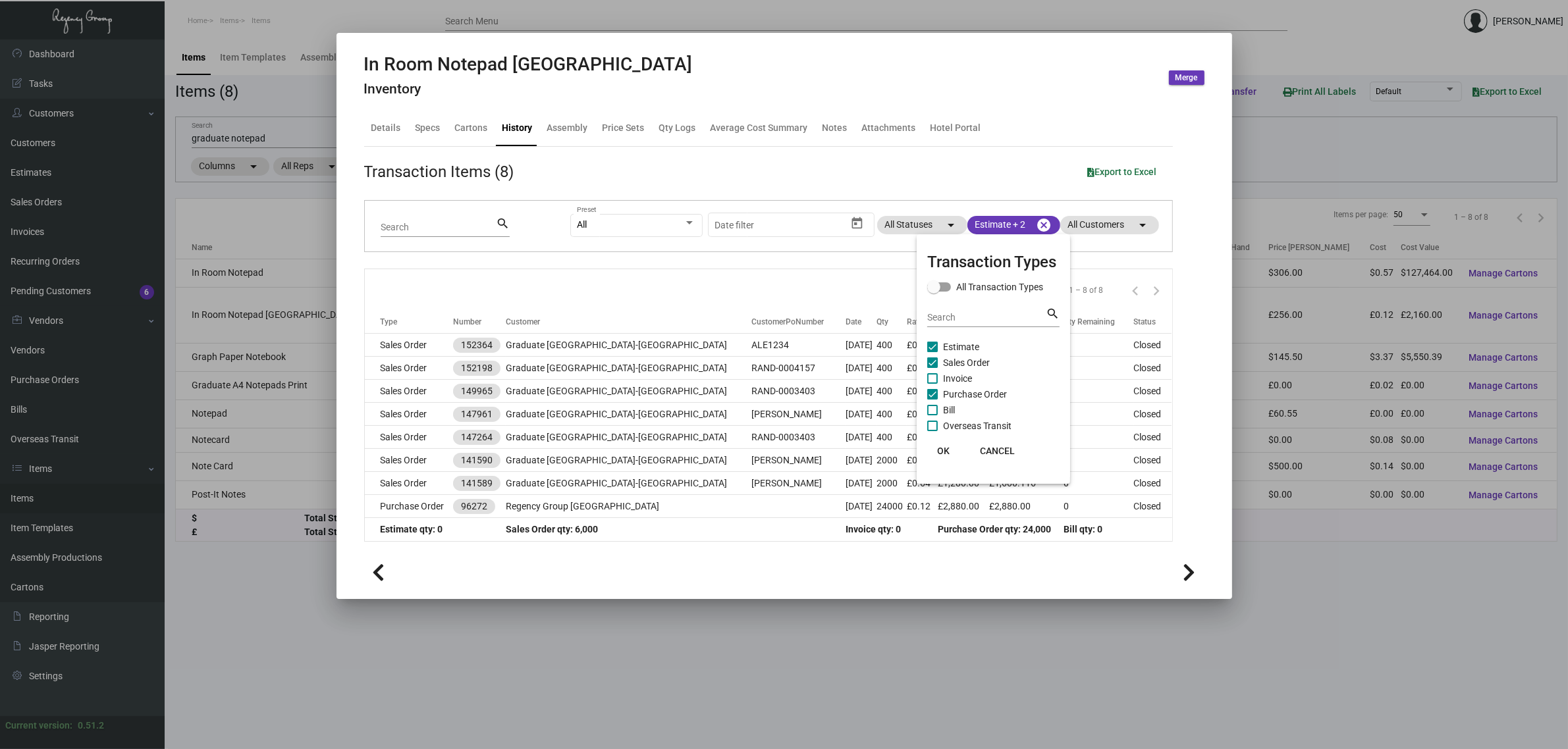
click at [684, 286] on div at bounding box center [784, 374] width 1568 height 749
click at [626, 637] on div at bounding box center [784, 374] width 1568 height 749
